Goal: Transaction & Acquisition: Purchase product/service

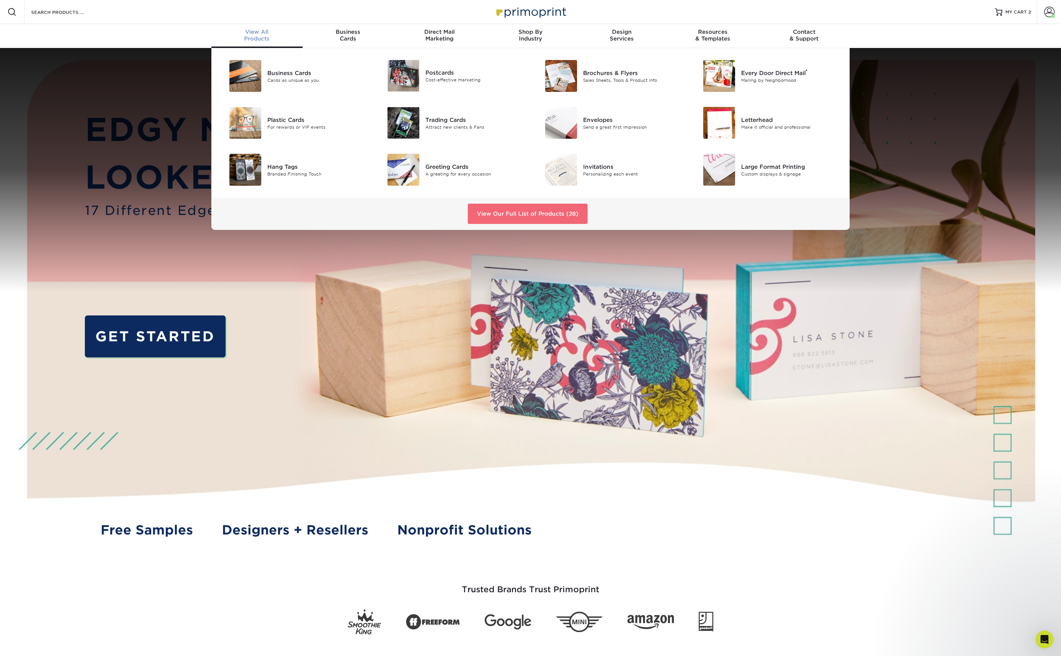
click at [551, 211] on link "View Our Full List of Products (28)" at bounding box center [528, 214] width 120 height 20
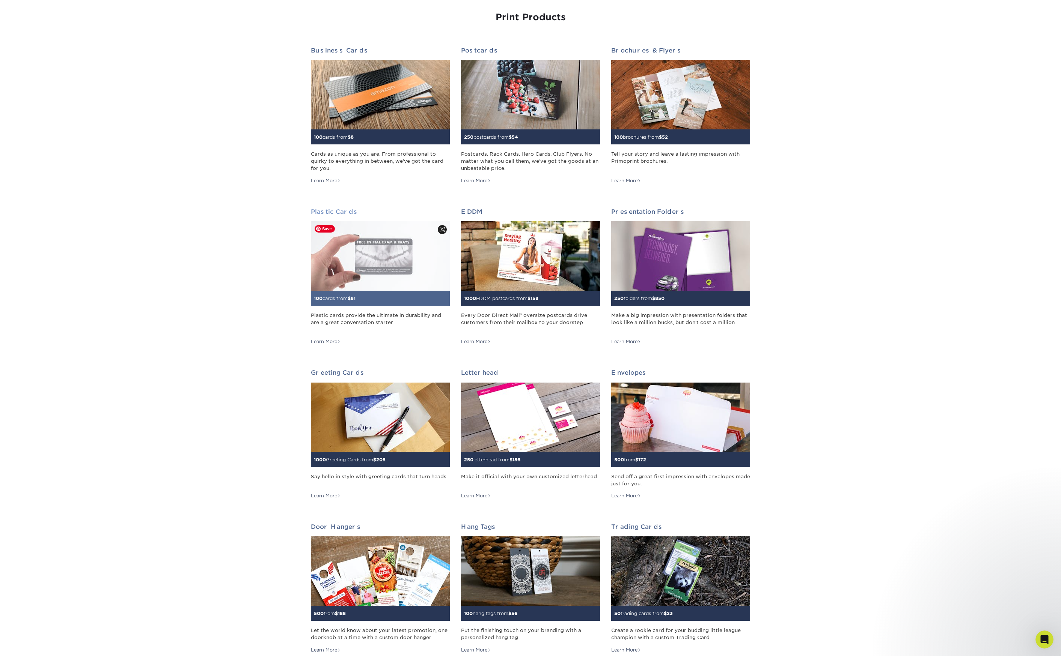
scroll to position [46, 0]
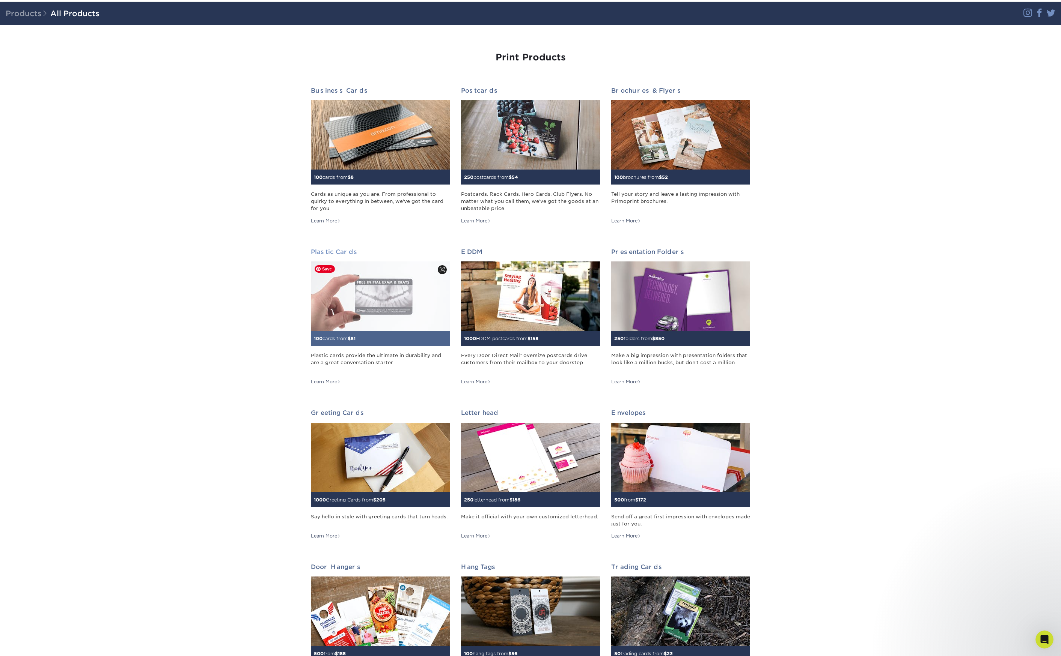
click at [376, 300] on img at bounding box center [380, 296] width 139 height 69
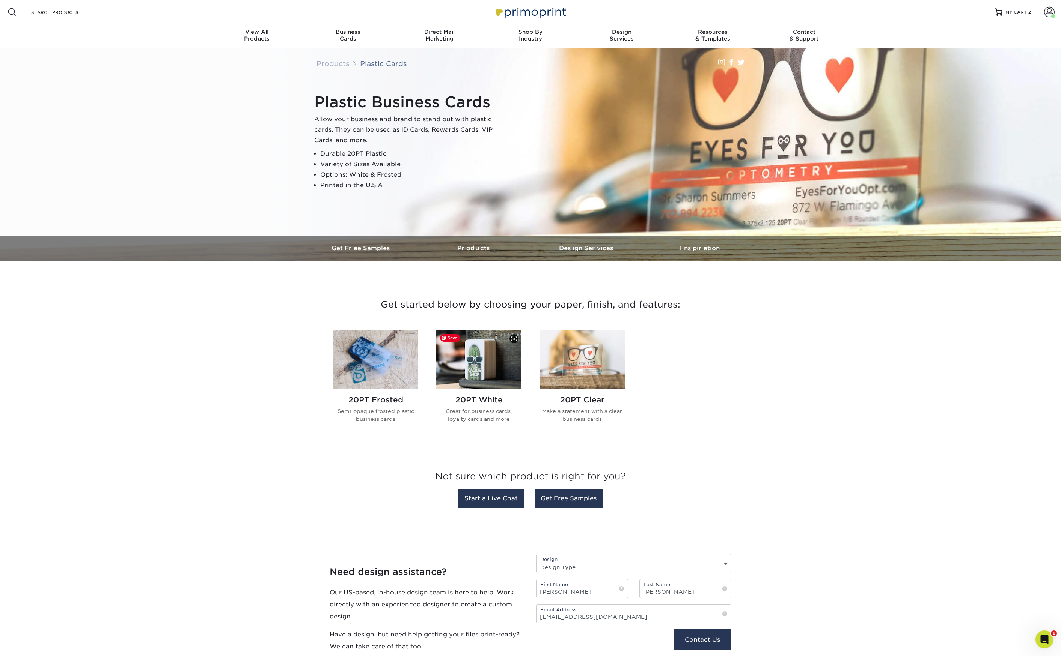
click at [489, 361] on img at bounding box center [478, 360] width 85 height 59
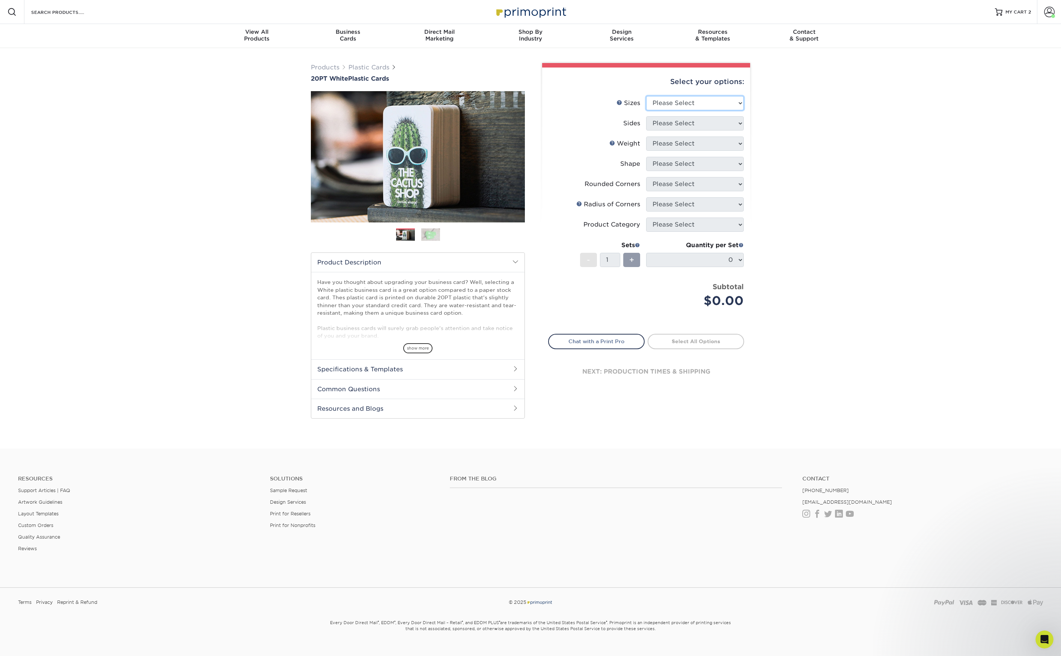
select select "2.00x3.50"
click option "2" x 3.5"" at bounding box center [0, 0] width 0 height 0
select select "13abbda7-1d64-4f25-8bb2-c179b224825d"
select select "20PT White Plastic"
